Goal: Task Accomplishment & Management: Use online tool/utility

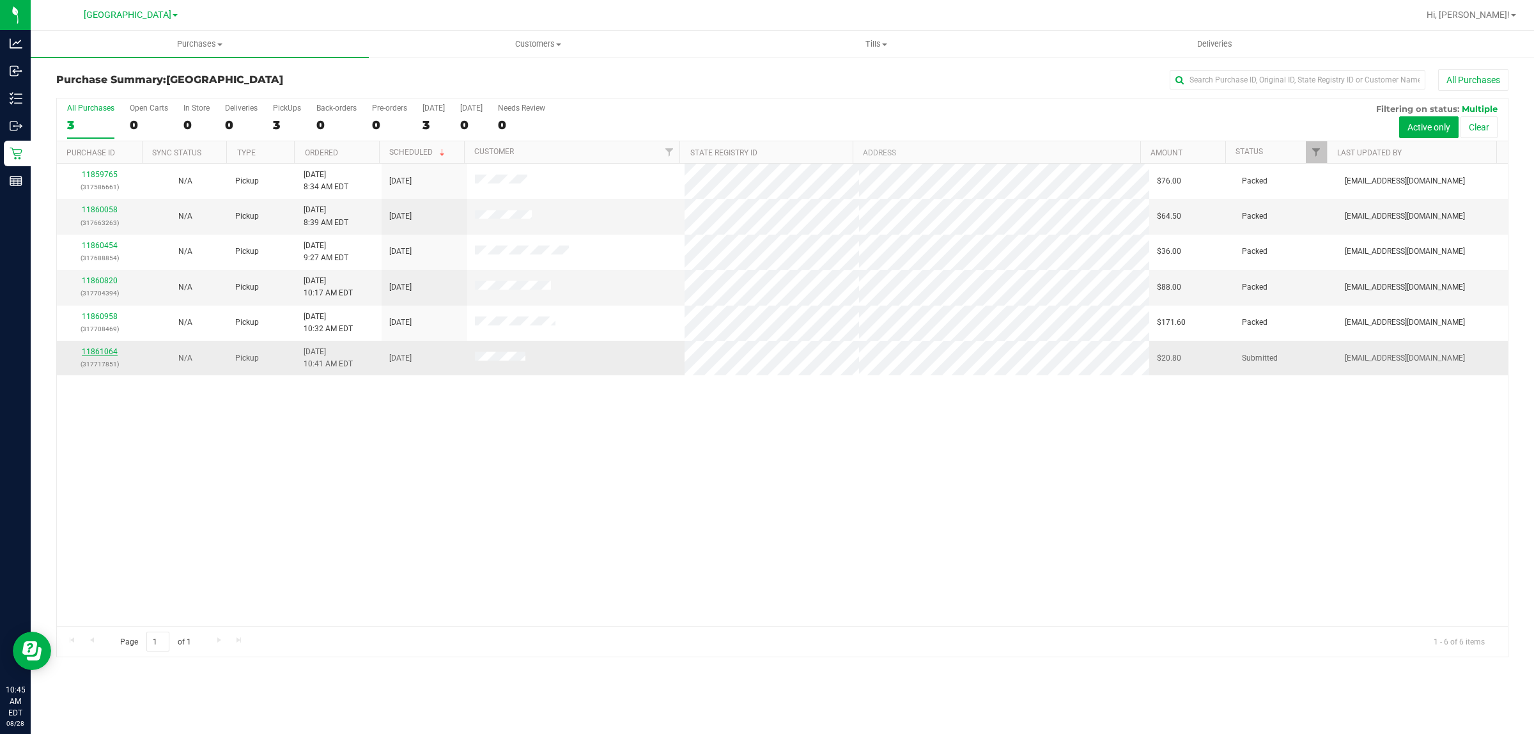
click at [97, 355] on link "11861064" at bounding box center [100, 351] width 36 height 9
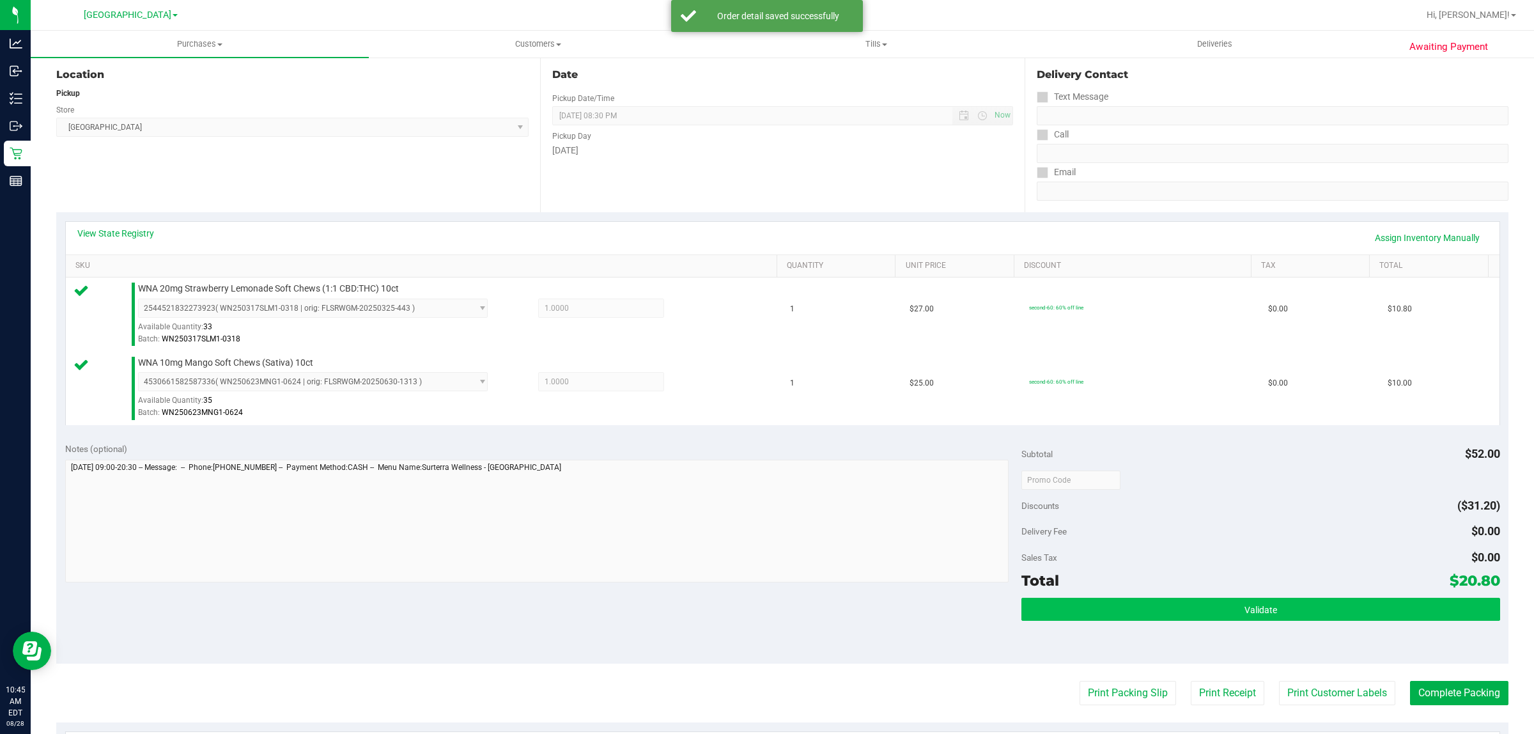
scroll to position [160, 0]
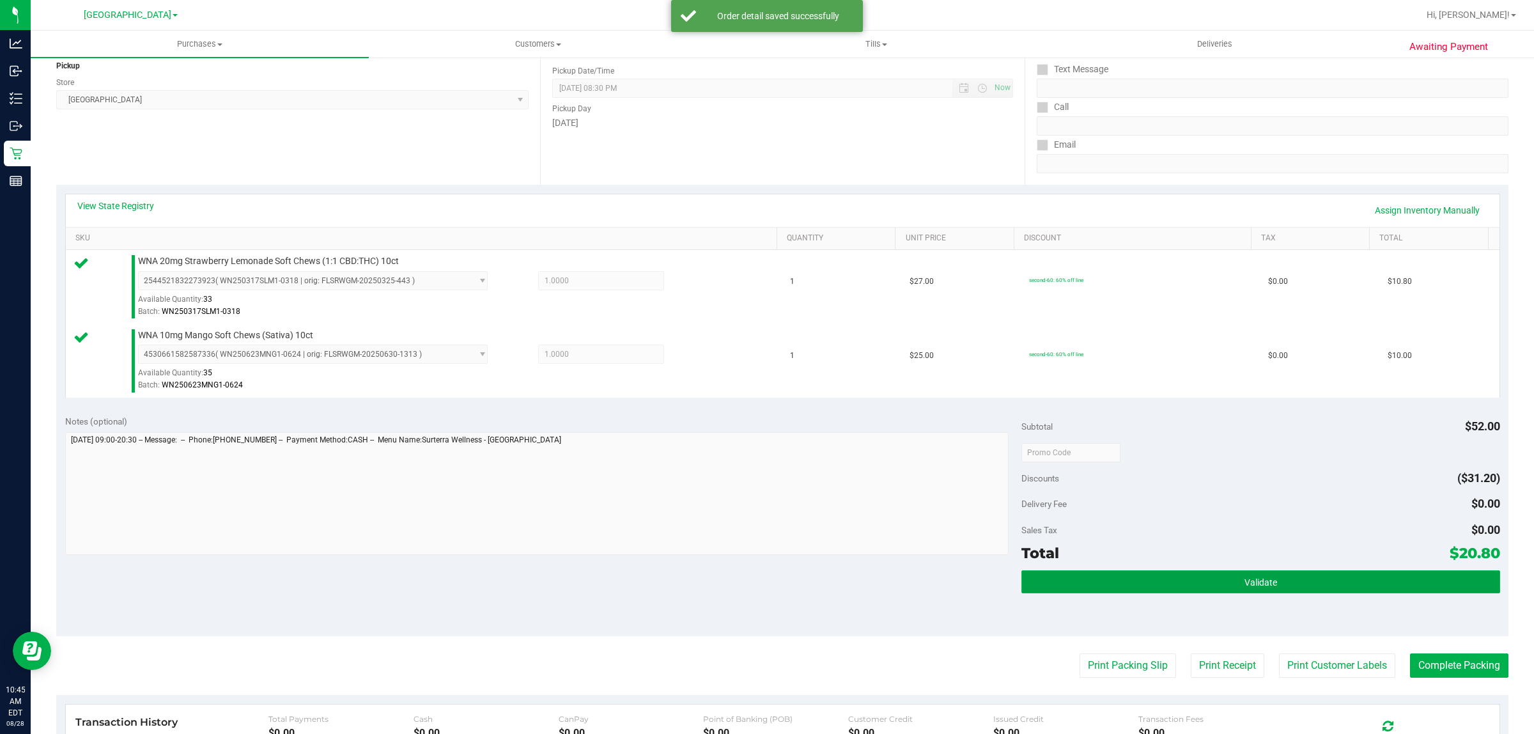
click at [1210, 579] on button "Validate" at bounding box center [1260, 581] width 478 height 23
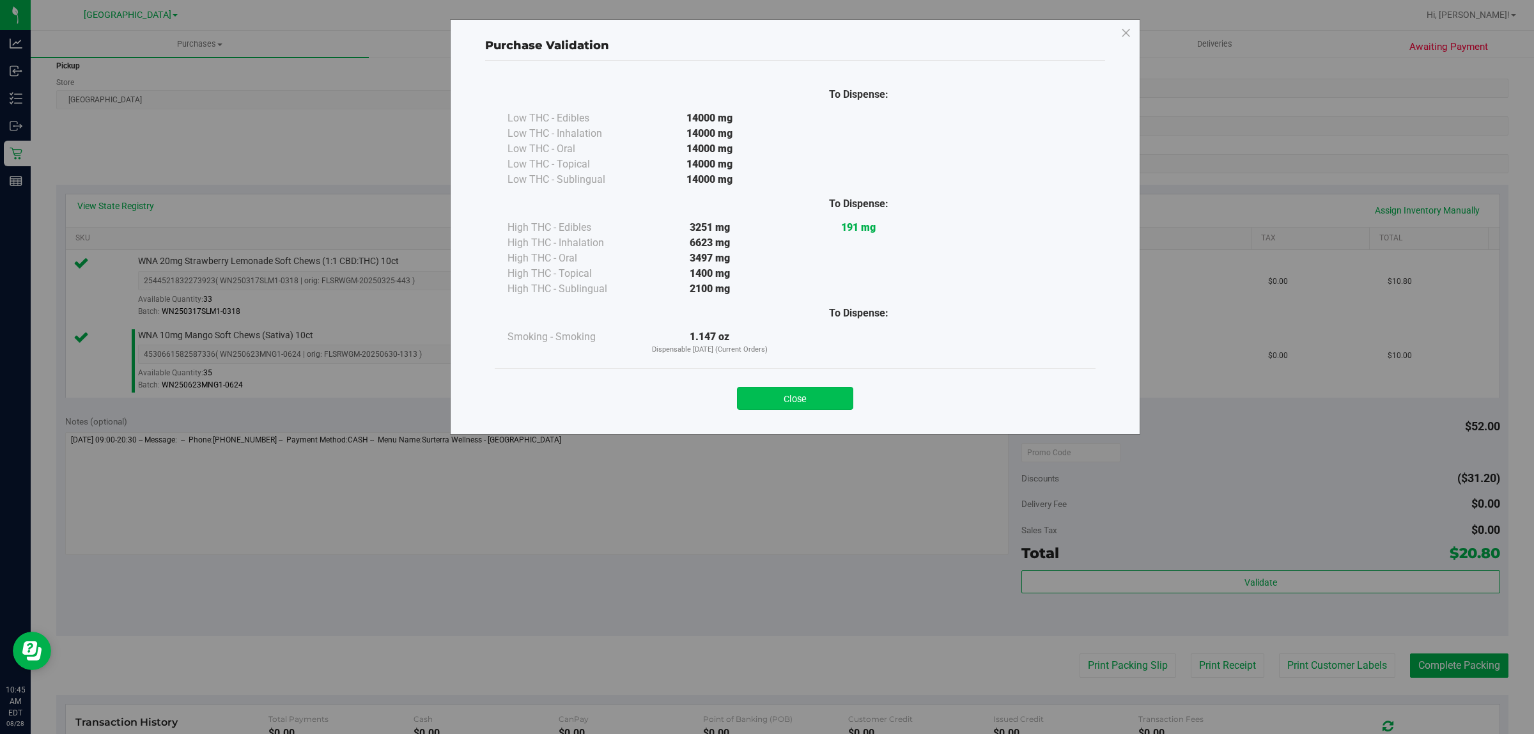
click at [794, 391] on button "Close" at bounding box center [795, 398] width 116 height 23
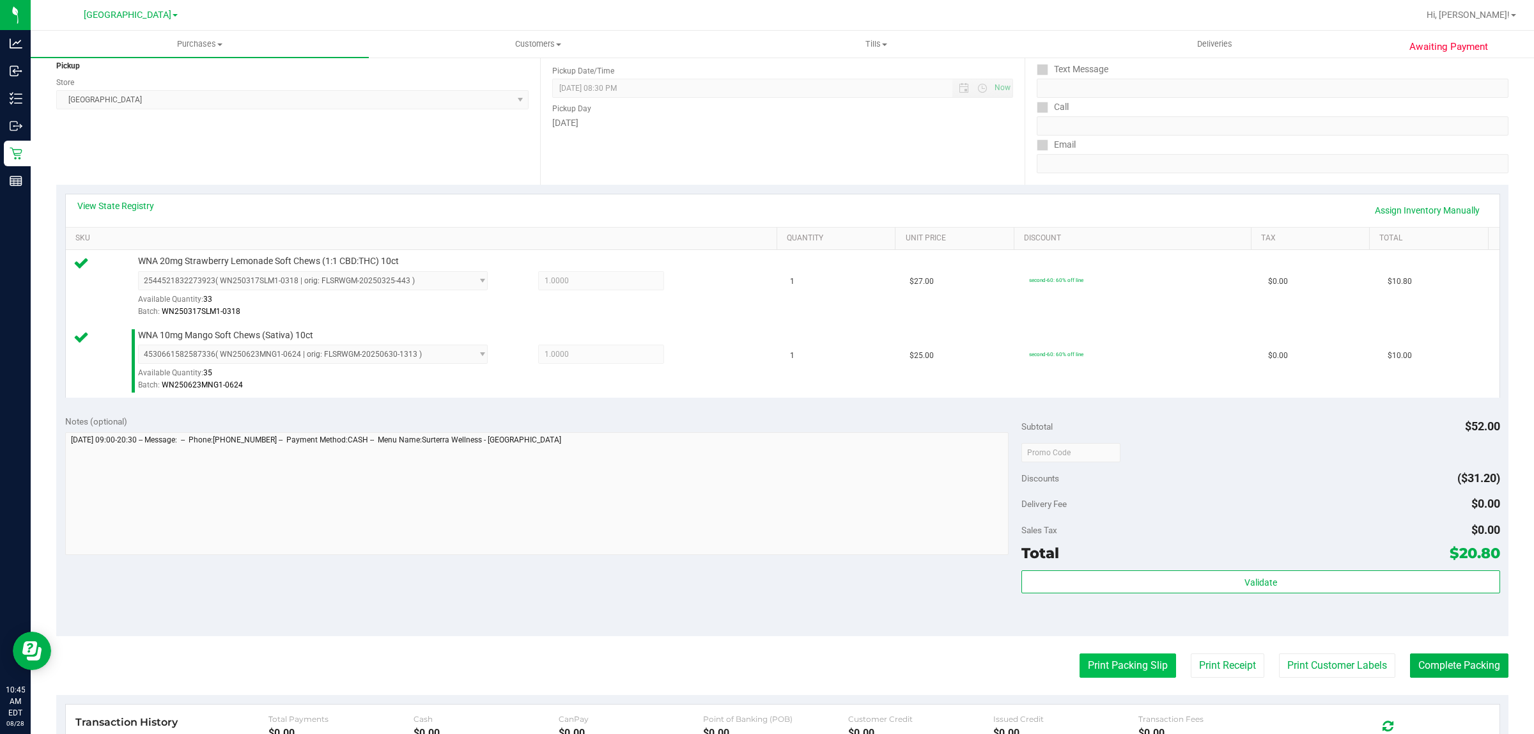
click at [1120, 671] on button "Print Packing Slip" at bounding box center [1128, 665] width 97 height 24
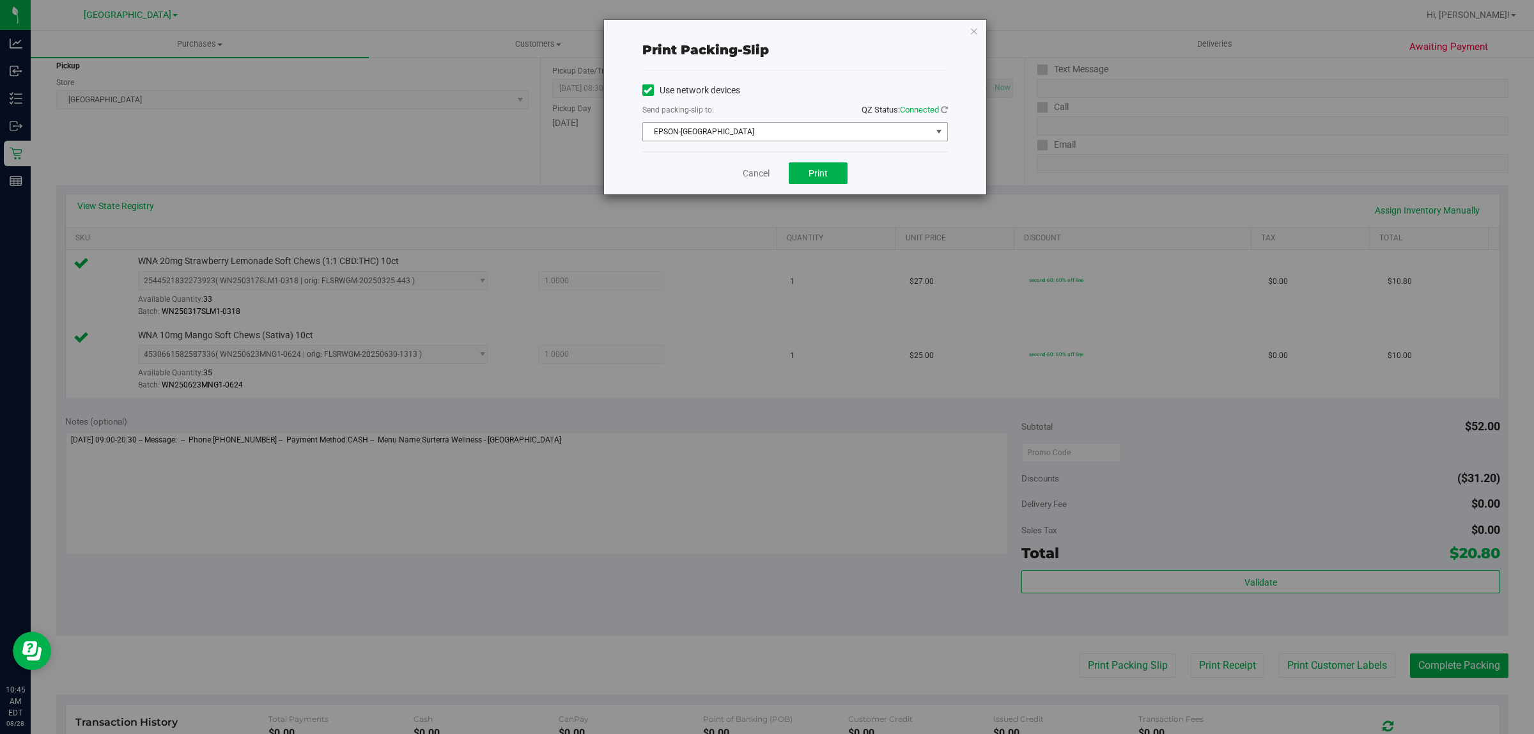
click at [825, 126] on span "EPSON-[GEOGRAPHIC_DATA]" at bounding box center [787, 132] width 288 height 18
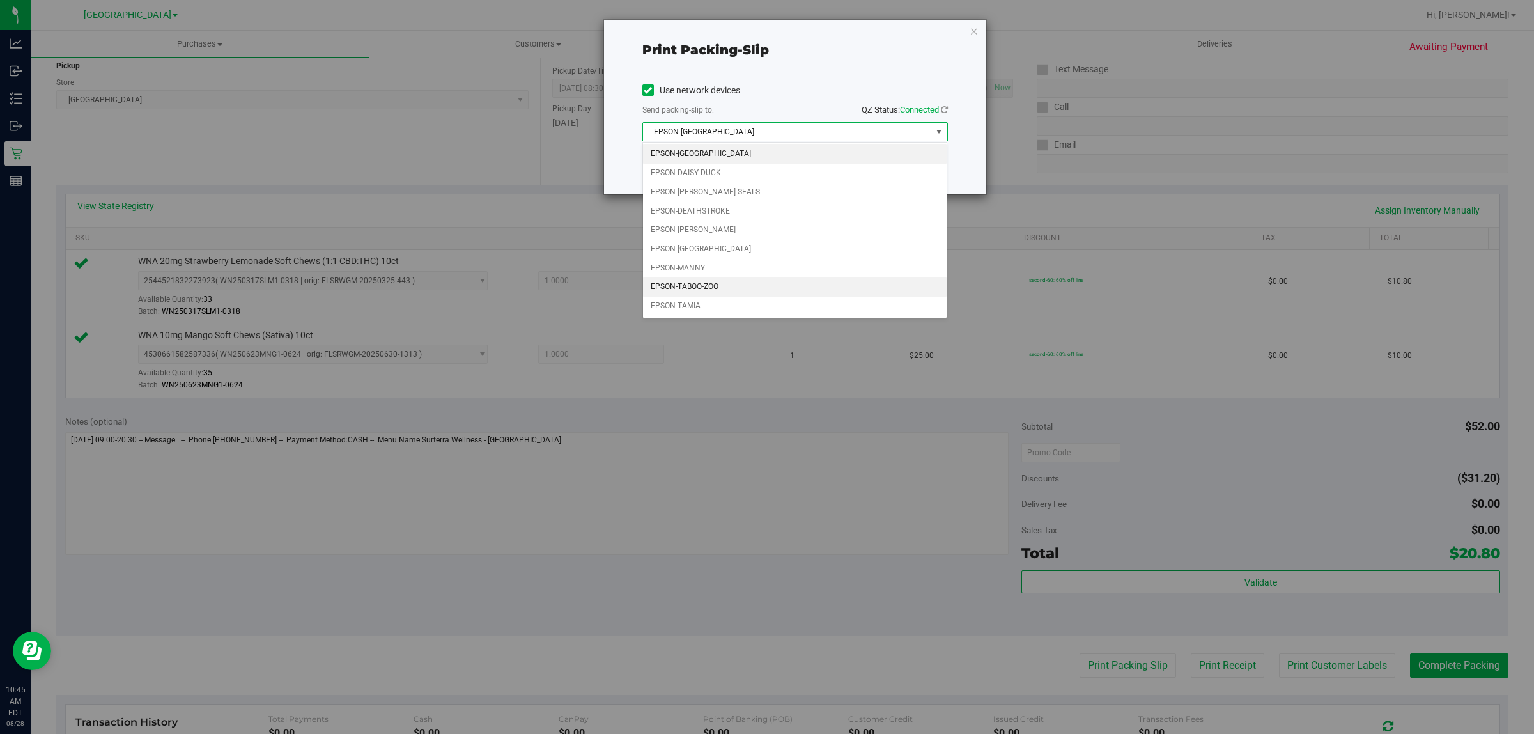
click at [752, 293] on li "EPSON-TABOO-ZOO" at bounding box center [795, 286] width 304 height 19
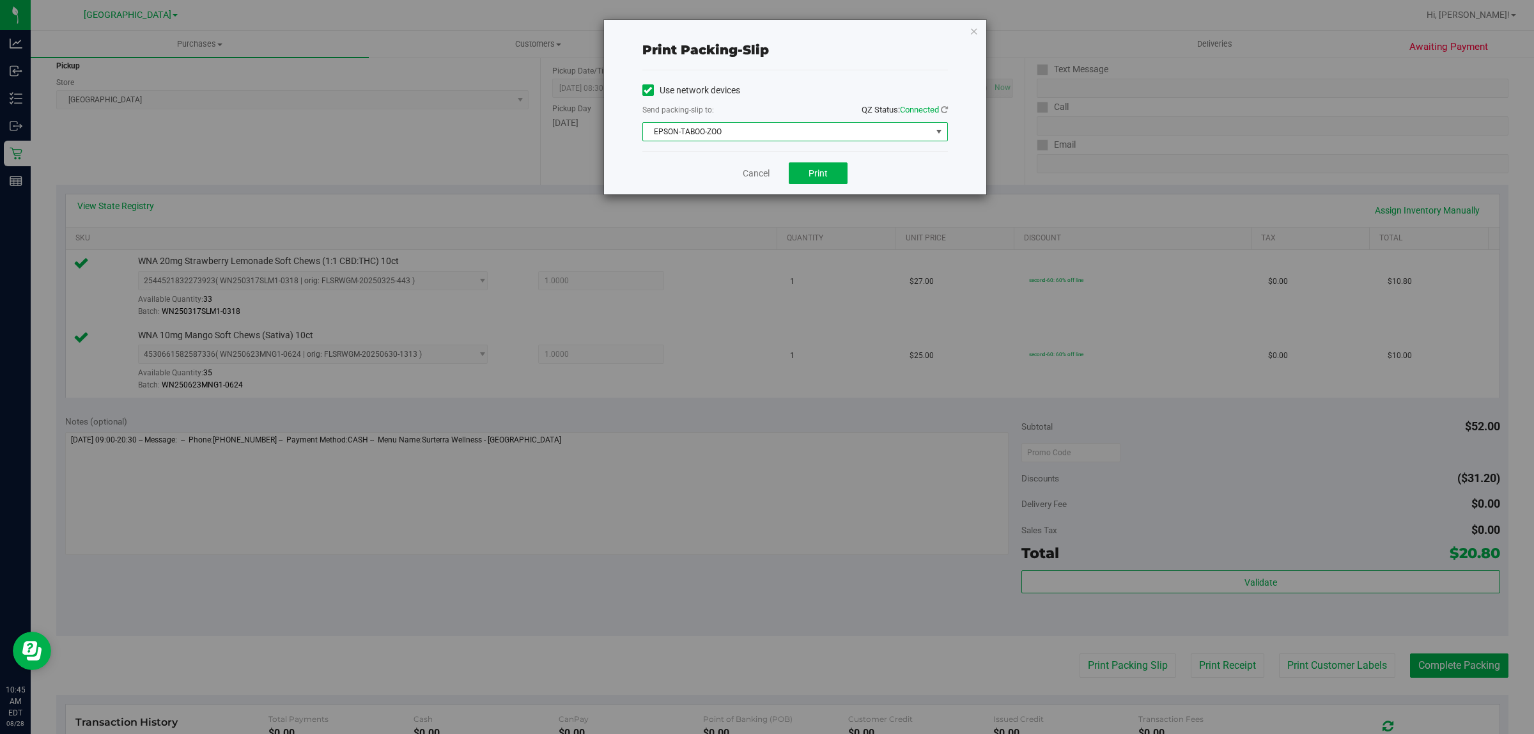
click at [799, 127] on span "EPSON-TABOO-ZOO" at bounding box center [787, 132] width 288 height 18
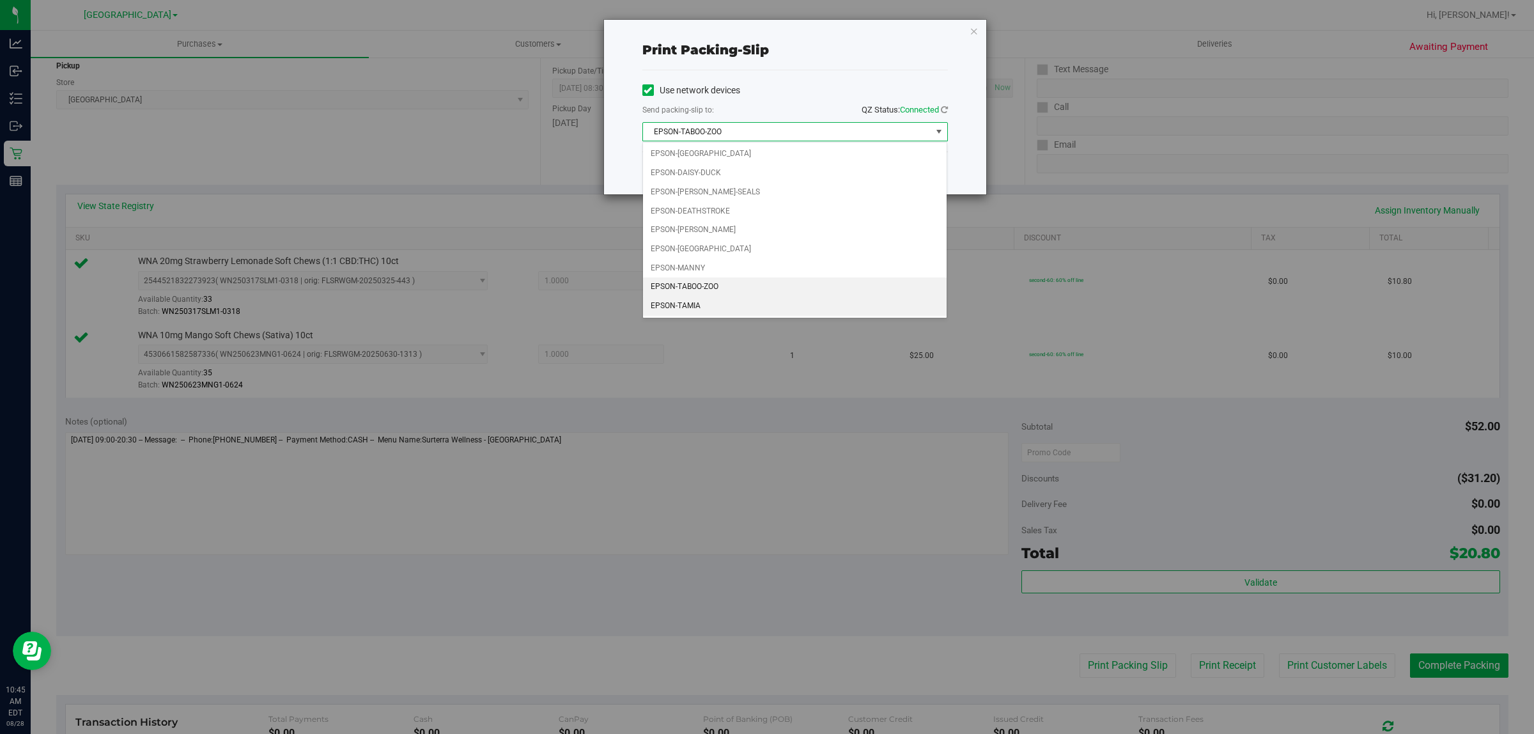
click at [709, 307] on li "EPSON-TAMIA" at bounding box center [795, 306] width 304 height 19
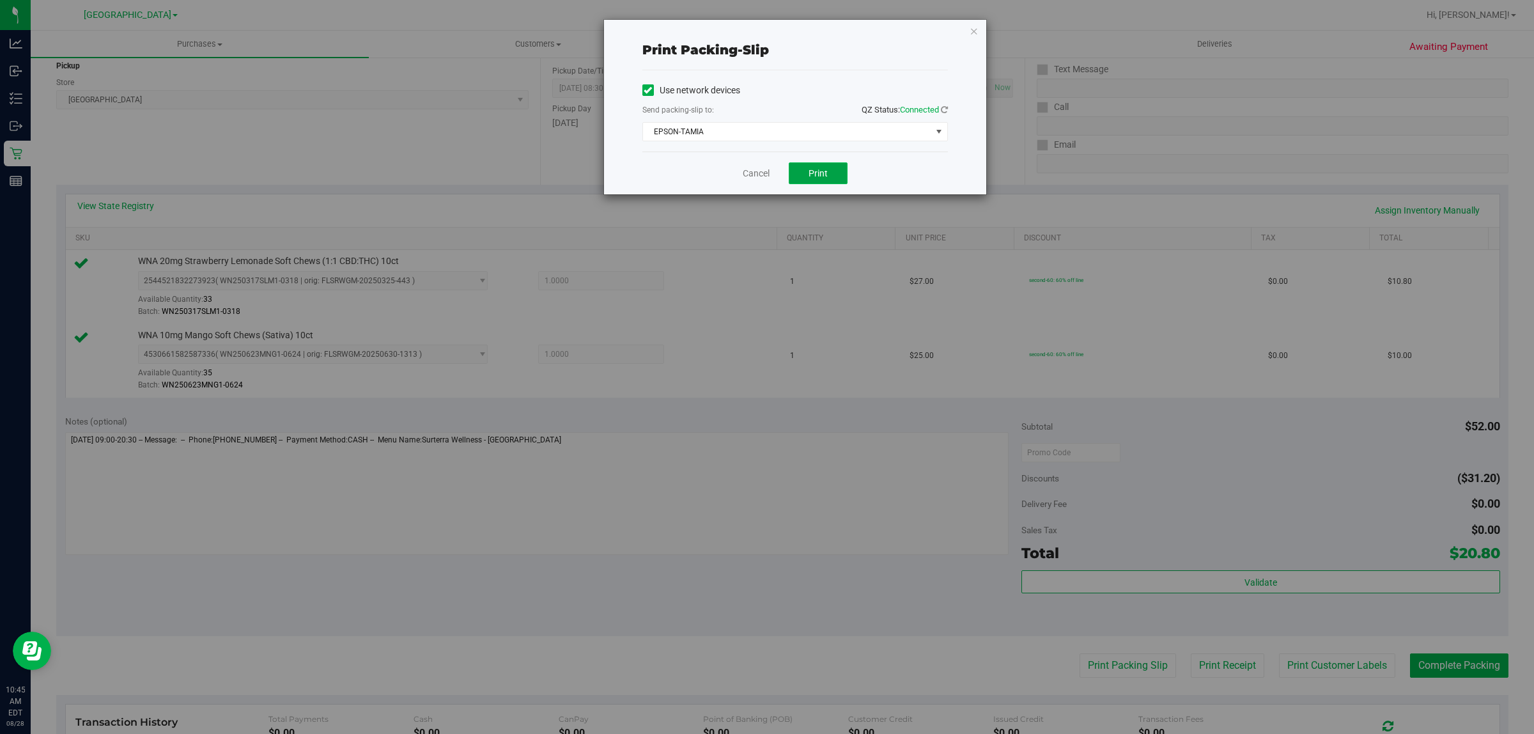
click at [815, 174] on span "Print" at bounding box center [818, 173] width 19 height 10
click at [975, 27] on icon "button" at bounding box center [974, 30] width 9 height 15
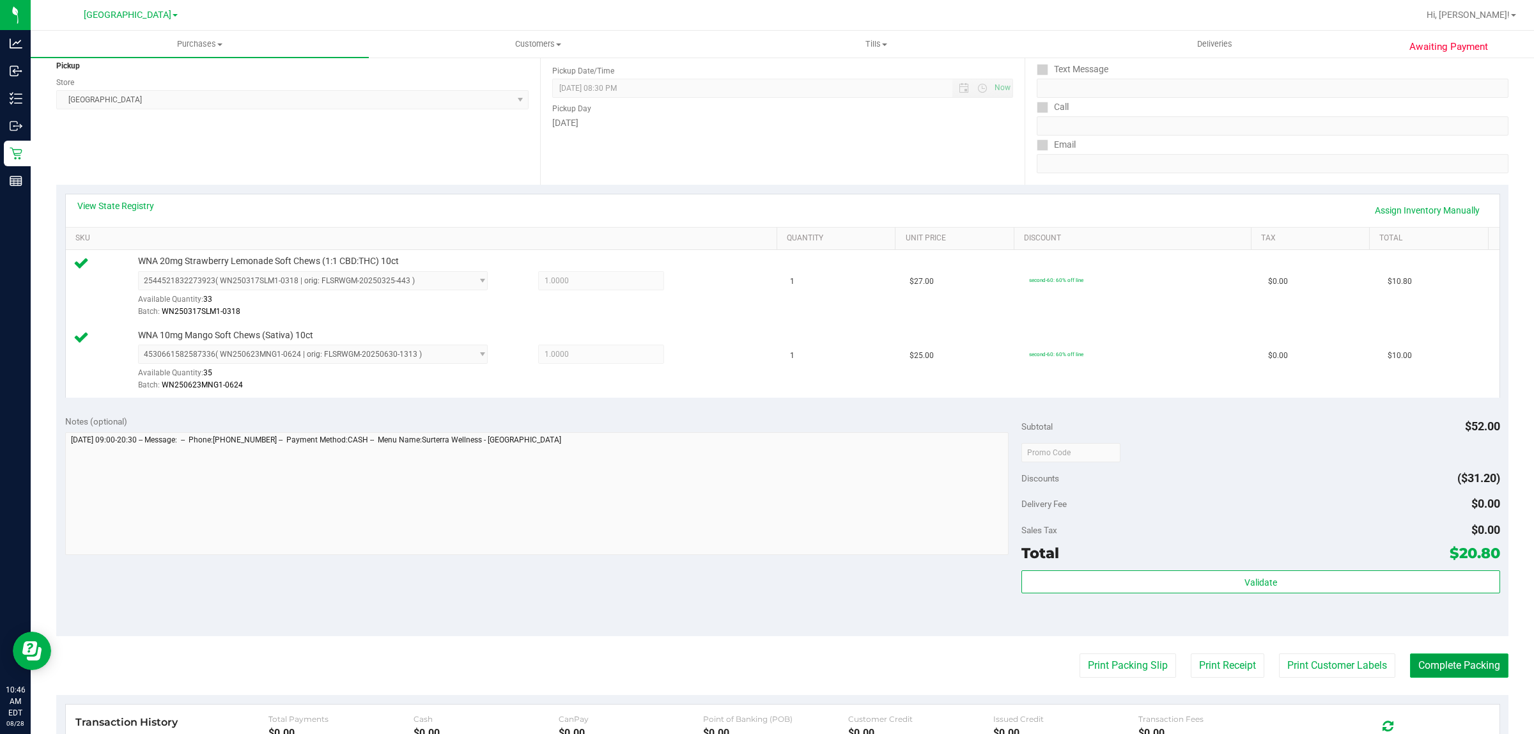
click at [1439, 669] on button "Complete Packing" at bounding box center [1459, 665] width 98 height 24
